Goal: Complete application form

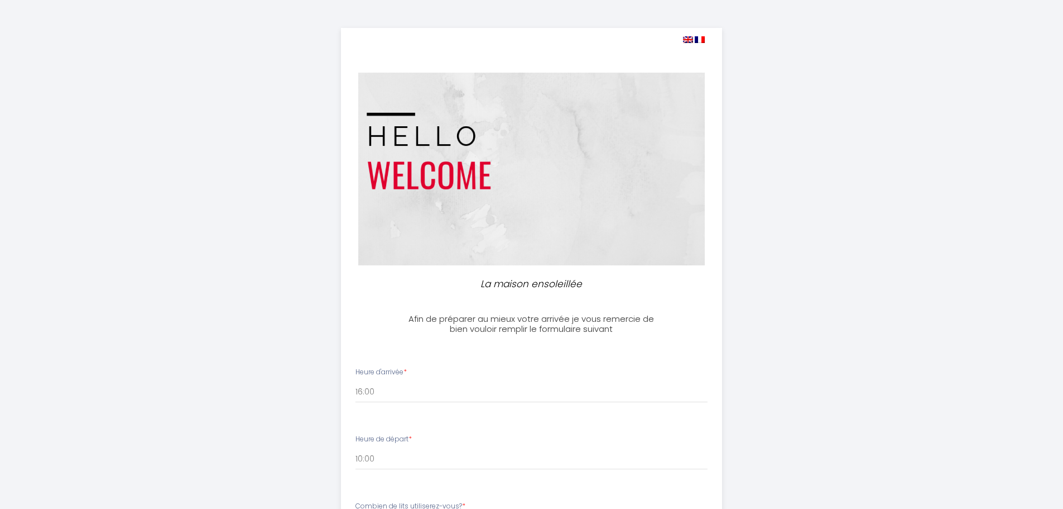
select select "10:00"
select select "2 lits doubles"
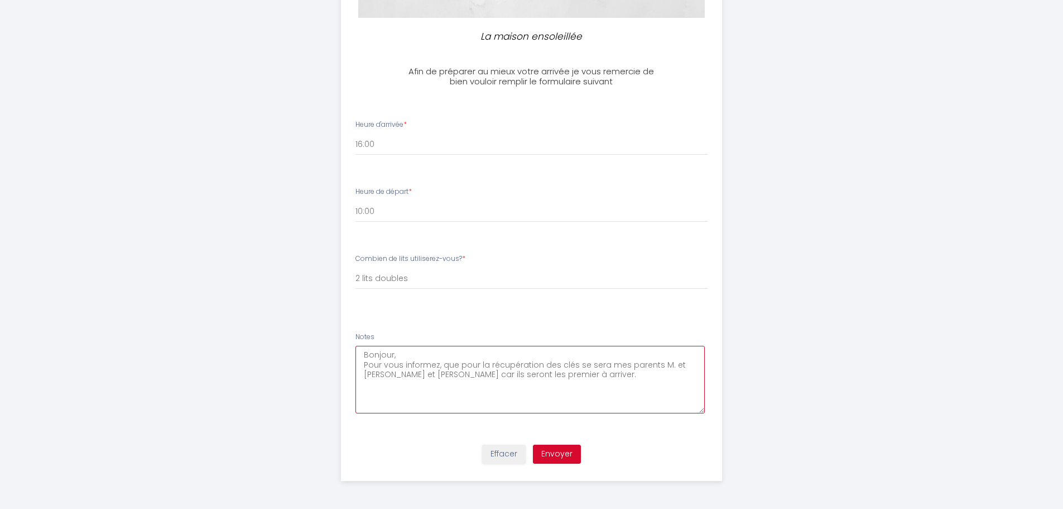
click at [603, 375] on textarea "Bonjour, Pour vous informez, que pour la récupération des clés se sera mes pare…" at bounding box center [530, 380] width 349 height 68
click at [469, 376] on textarea "Bonjour, Pour vous informez, que pour la récupération des clés se sera mes pare…" at bounding box center [530, 380] width 349 height 68
click at [601, 363] on textarea "Bonjour, Pour vous informez, que pour la récupération des clés se sera mes pare…" at bounding box center [530, 380] width 349 height 68
click at [684, 363] on textarea "Bonjour, Pour vous informez, que se sera mes parents M. et [PERSON_NAME] et [PE…" at bounding box center [530, 380] width 349 height 68
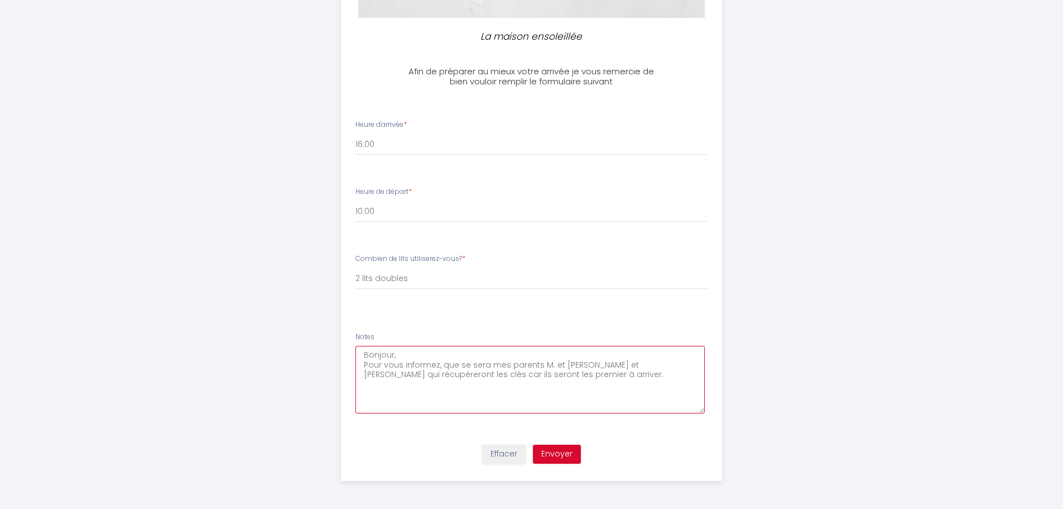
click at [597, 377] on textarea "Bonjour, Pour vous informez, que se sera mes parents M. et [PERSON_NAME] et [PE…" at bounding box center [530, 380] width 349 height 68
type textarea "Bonjour, Pour vous informez, que se sera mes parents M. et [PERSON_NAME] et [PE…"
click at [555, 454] on button "Envoyer" at bounding box center [557, 453] width 48 height 19
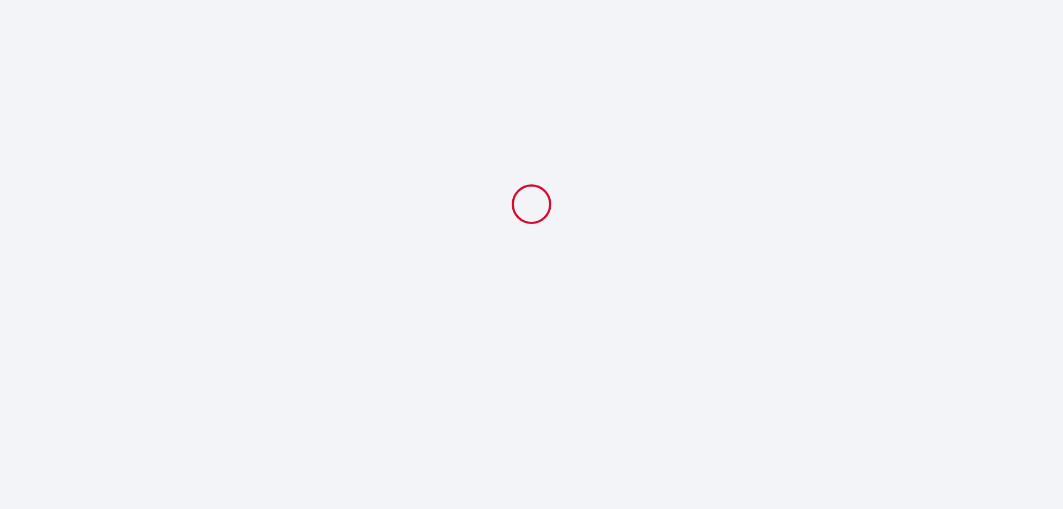
scroll to position [0, 0]
select select "10:00"
select select "2 lits doubles"
